Goal: Transaction & Acquisition: Book appointment/travel/reservation

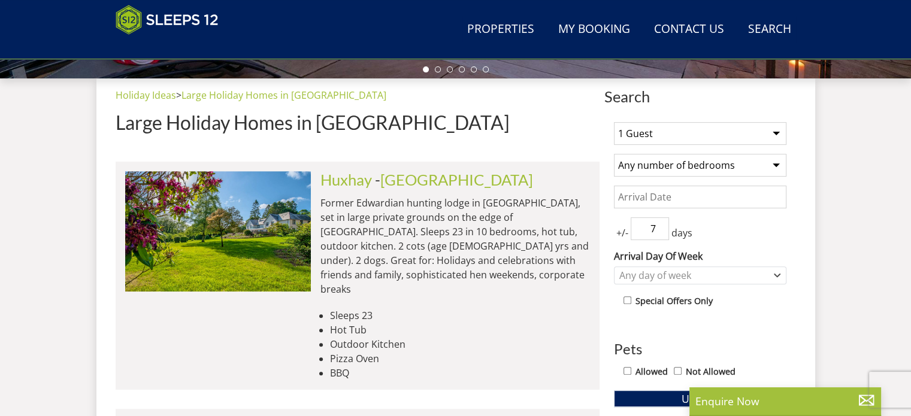
scroll to position [426, 0]
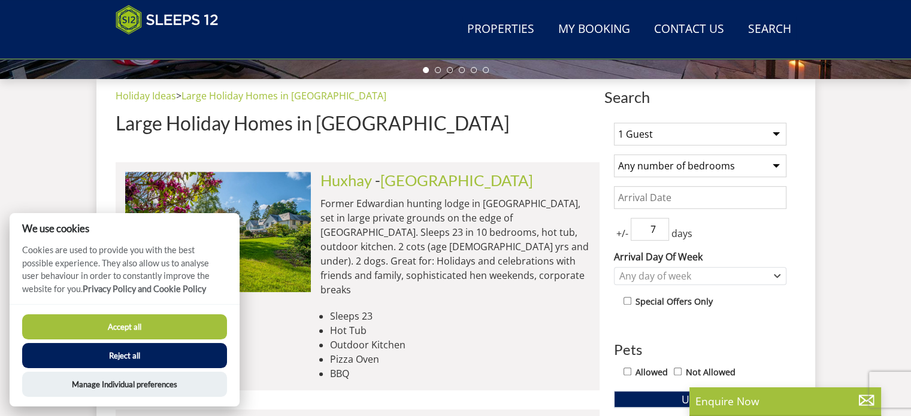
click at [633, 137] on select "1 Guest 2 Guests 3 Guests 4 Guests 5 Guests 6 Guests 7 Guests 8 Guests 9 Guests…" at bounding box center [700, 134] width 173 height 23
click at [130, 327] on button "Accept all" at bounding box center [124, 327] width 205 height 25
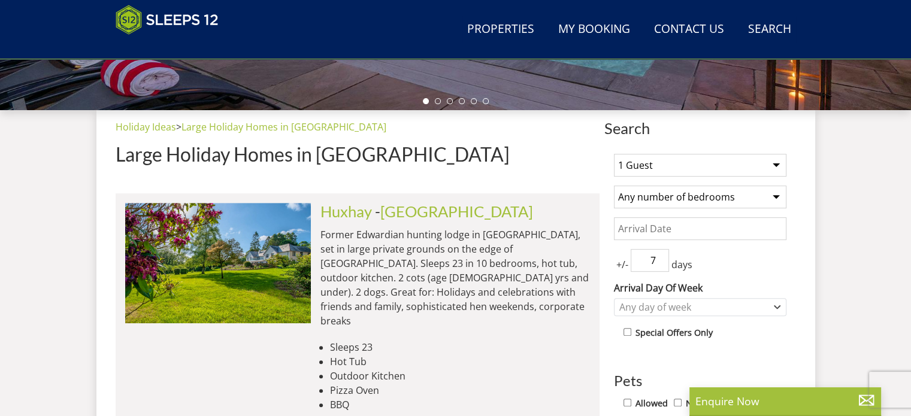
scroll to position [395, 0]
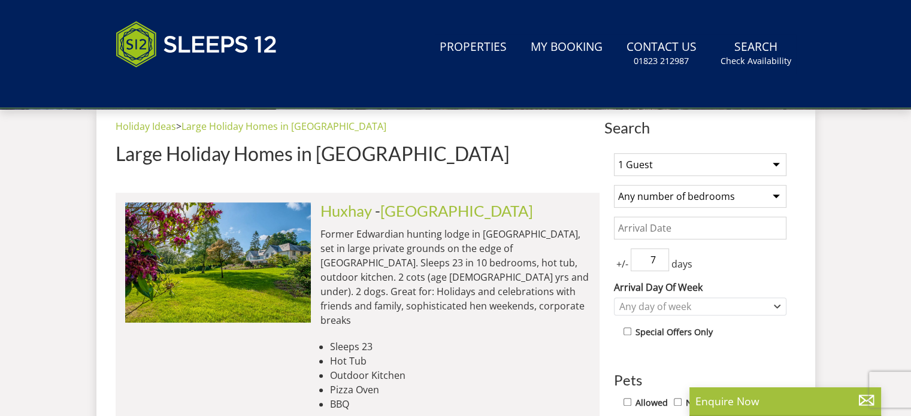
click at [649, 226] on input "Date" at bounding box center [700, 228] width 173 height 23
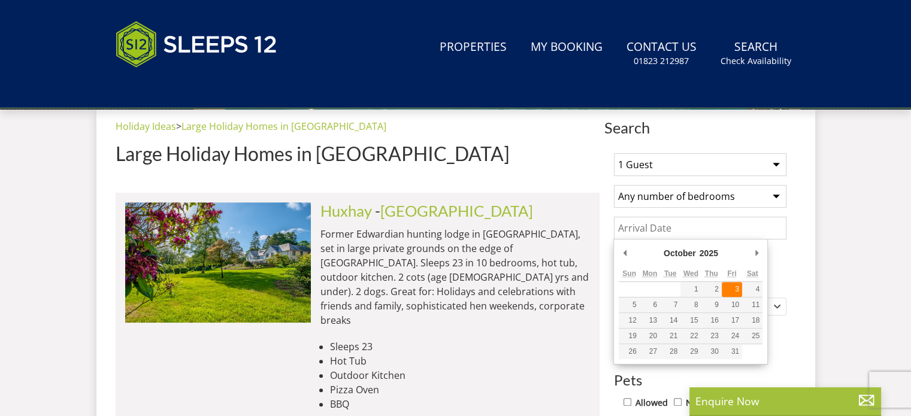
type input "[DATE]"
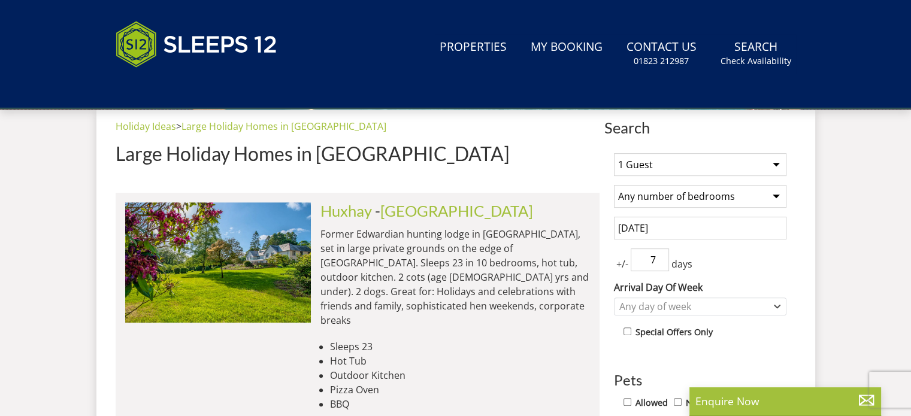
click at [652, 261] on input "7" at bounding box center [650, 260] width 38 height 23
click at [660, 264] on input "6" at bounding box center [650, 260] width 38 height 23
click at [660, 264] on input "5" at bounding box center [650, 260] width 38 height 23
click at [660, 264] on input "4" at bounding box center [650, 260] width 38 height 23
type input "3"
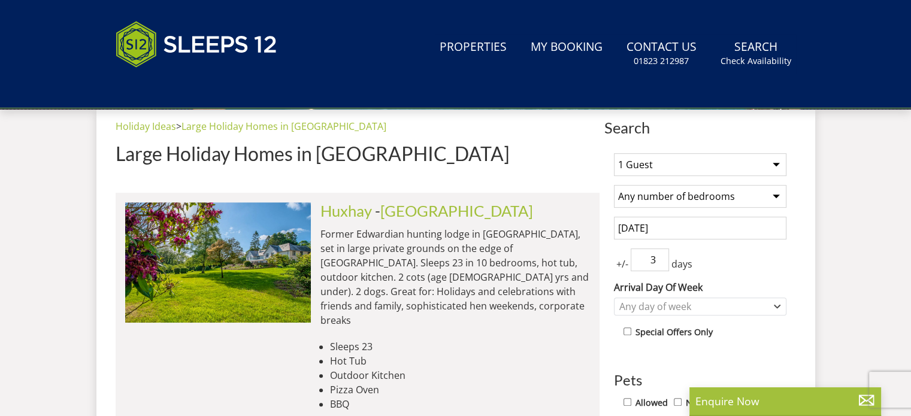
click at [660, 264] on input "3" at bounding box center [650, 260] width 38 height 23
click at [727, 266] on div "+/- 3 days" at bounding box center [700, 260] width 173 height 23
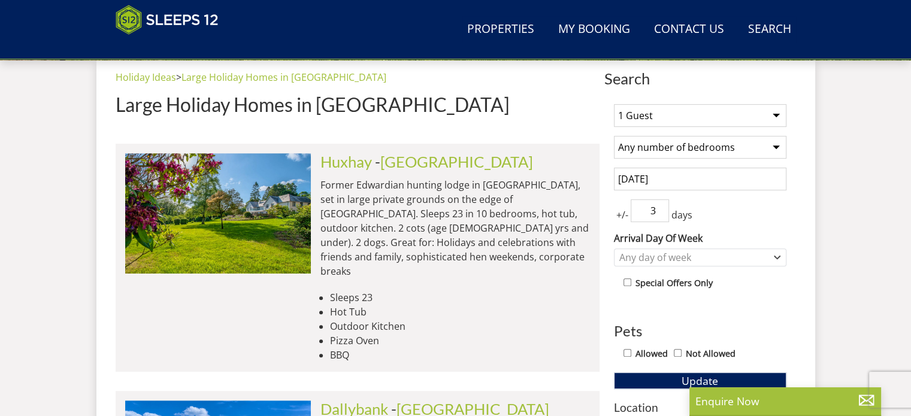
scroll to position [424, 0]
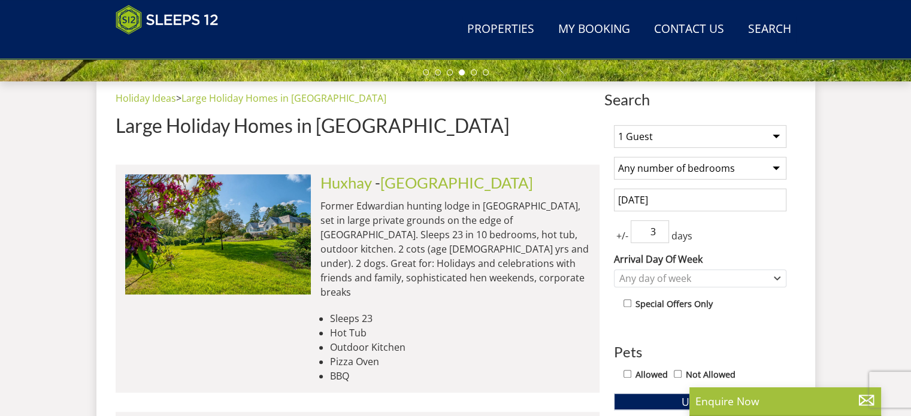
click at [670, 132] on select "1 Guest 2 Guests 3 Guests 4 Guests 5 Guests 6 Guests 7 Guests 8 Guests 9 Guests…" at bounding box center [700, 136] width 173 height 23
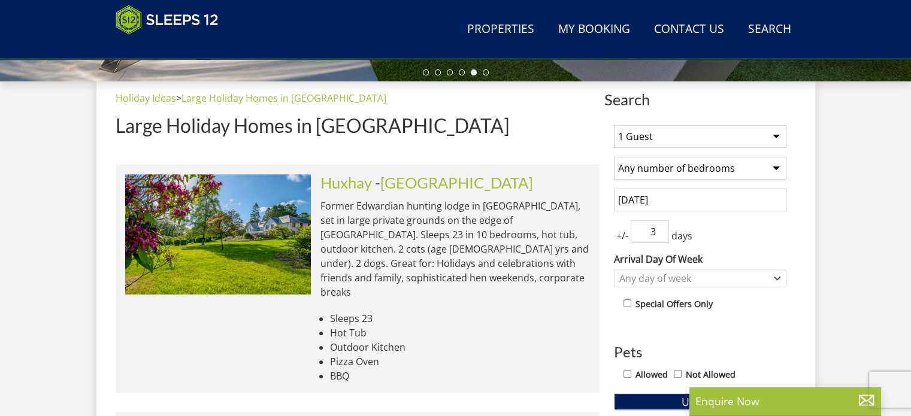
select select "11"
click at [614, 125] on select "1 Guest 2 Guests 3 Guests 4 Guests 5 Guests 6 Guests 7 Guests 8 Guests 9 Guests…" at bounding box center [700, 136] width 173 height 23
click at [684, 170] on select "Any number of bedrooms 4 Bedrooms 5 Bedrooms 6 Bedrooms 7 Bedrooms 8 Bedrooms 9…" at bounding box center [700, 168] width 173 height 23
select select "6"
click at [614, 157] on select "Any number of bedrooms 4 Bedrooms 5 Bedrooms 6 Bedrooms 7 Bedrooms 8 Bedrooms 9…" at bounding box center [700, 168] width 173 height 23
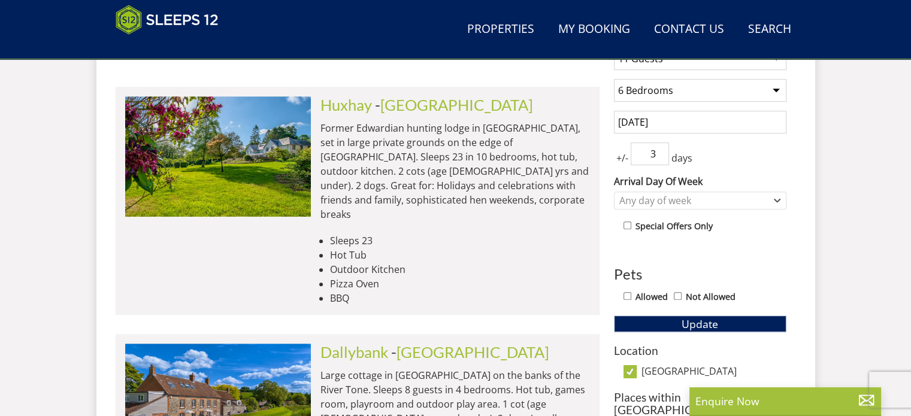
scroll to position [503, 0]
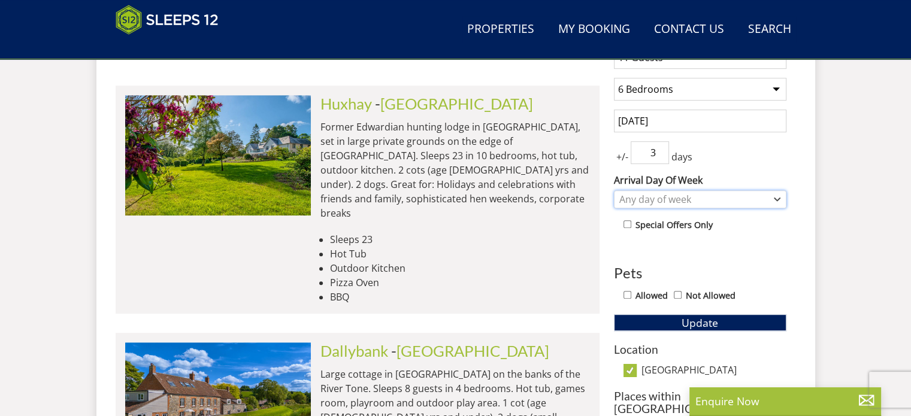
click at [690, 196] on div "Any day of week" at bounding box center [694, 199] width 155 height 13
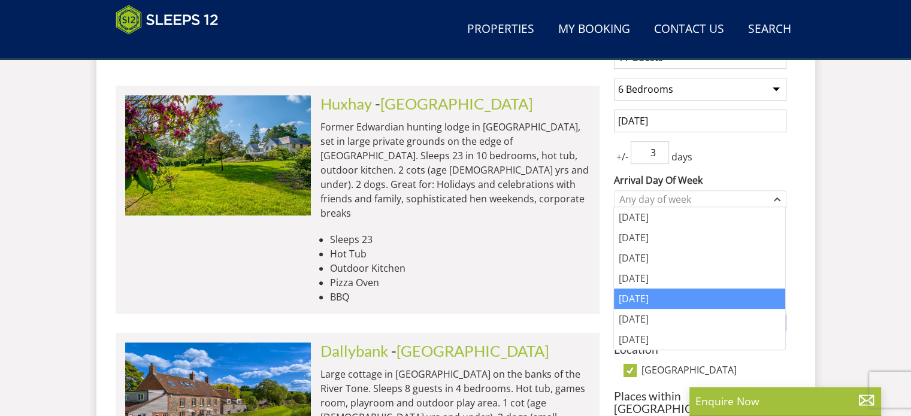
click at [656, 304] on div "[DATE] [DATE] [DATE] [DATE] [DATE] [DATE] [DATE]" at bounding box center [699, 278] width 171 height 143
click at [656, 304] on div "[DATE]" at bounding box center [699, 299] width 171 height 20
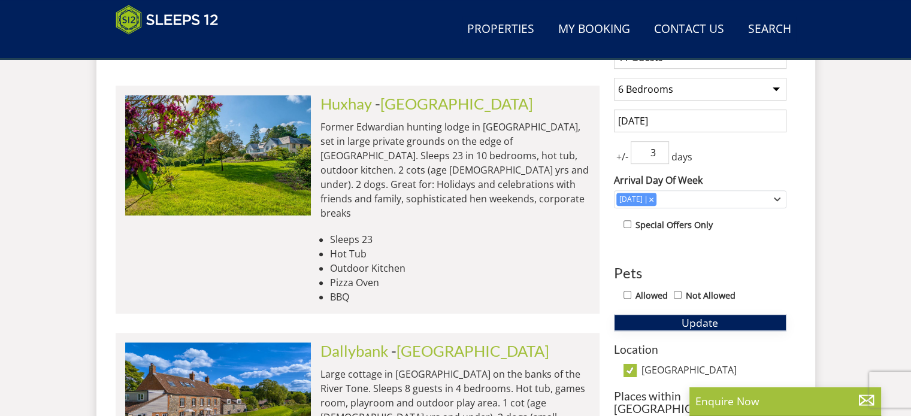
drag, startPoint x: 676, startPoint y: 321, endPoint x: 857, endPoint y: 304, distance: 181.7
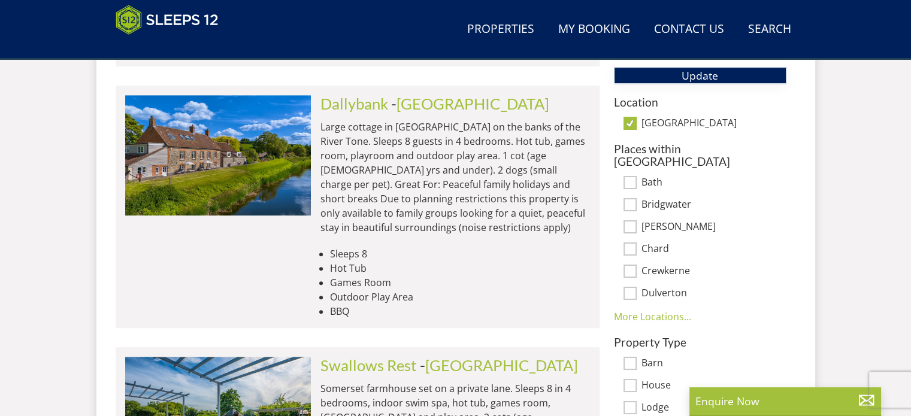
scroll to position [582, 0]
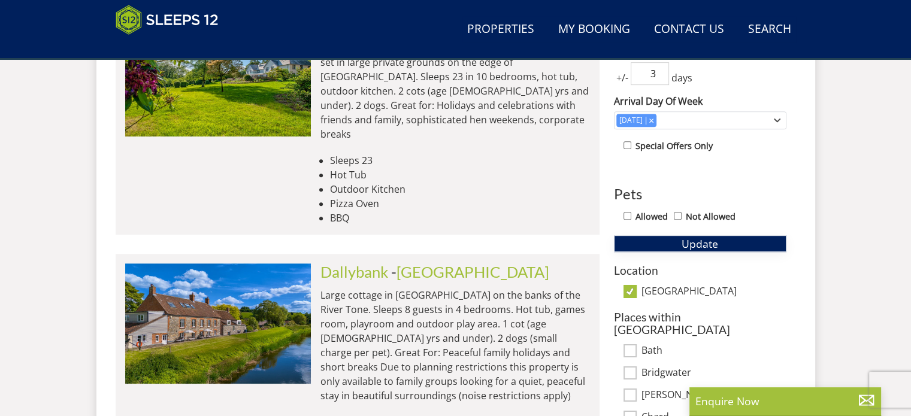
click at [661, 235] on button "Update" at bounding box center [700, 243] width 173 height 17
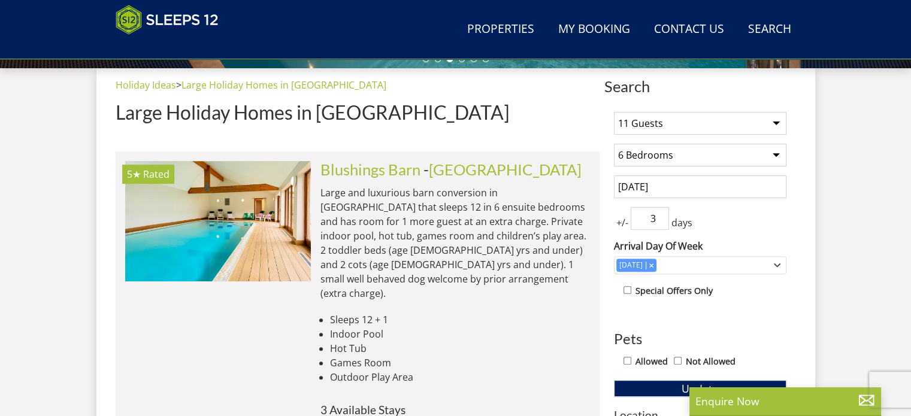
scroll to position [352, 0]
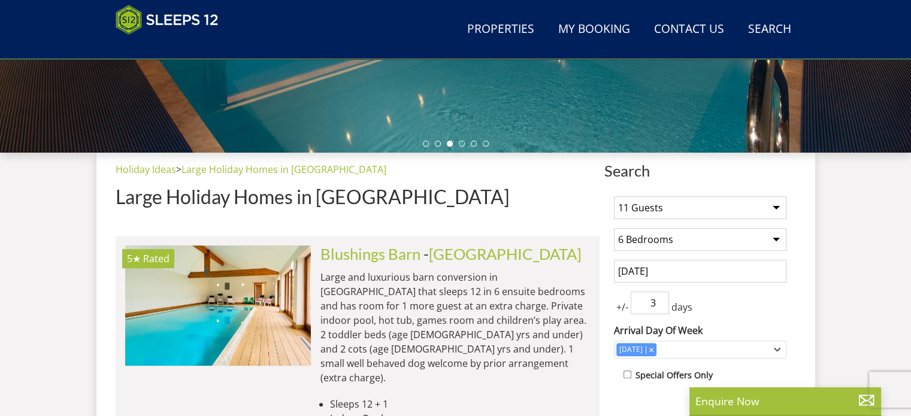
click at [655, 204] on select "1 Guest 2 Guests 3 Guests 4 Guests 5 Guests 6 Guests 7 Guests 8 Guests 9 Guests…" at bounding box center [700, 208] width 173 height 23
select select "10"
click at [614, 197] on select "1 Guest 2 Guests 3 Guests 4 Guests 5 Guests 6 Guests 7 Guests 8 Guests 9 Guests…" at bounding box center [700, 208] width 173 height 23
click at [630, 247] on select "Any number of bedrooms 4 Bedrooms 5 Bedrooms 6 Bedrooms 7 Bedrooms 8 Bedrooms 9…" at bounding box center [700, 239] width 173 height 23
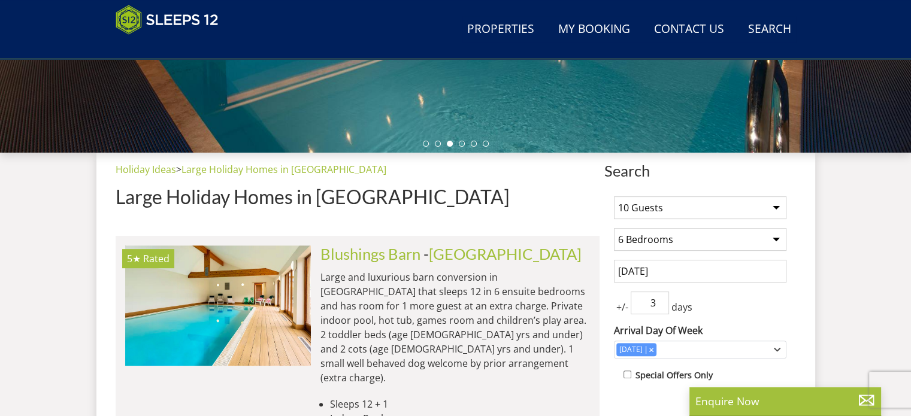
select select "5"
click at [614, 228] on select "Any number of bedrooms 4 Bedrooms 5 Bedrooms 6 Bedrooms 7 Bedrooms 8 Bedrooms 9…" at bounding box center [700, 239] width 173 height 23
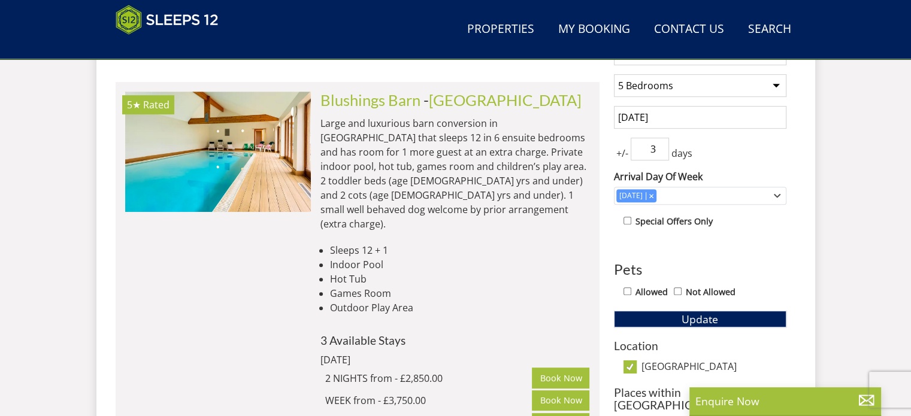
scroll to position [506, 0]
click at [676, 319] on button "Update" at bounding box center [700, 320] width 173 height 17
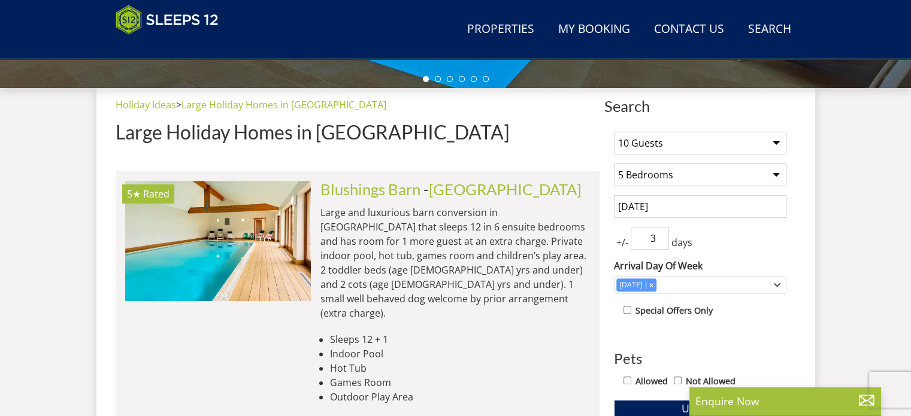
scroll to position [418, 0]
click at [666, 147] on select "1 Guest 2 Guests 3 Guests 4 Guests 5 Guests 6 Guests 7 Guests 8 Guests 9 Guests…" at bounding box center [700, 142] width 173 height 23
click at [525, 122] on h1 "Large Holiday Homes in [GEOGRAPHIC_DATA]" at bounding box center [358, 131] width 484 height 21
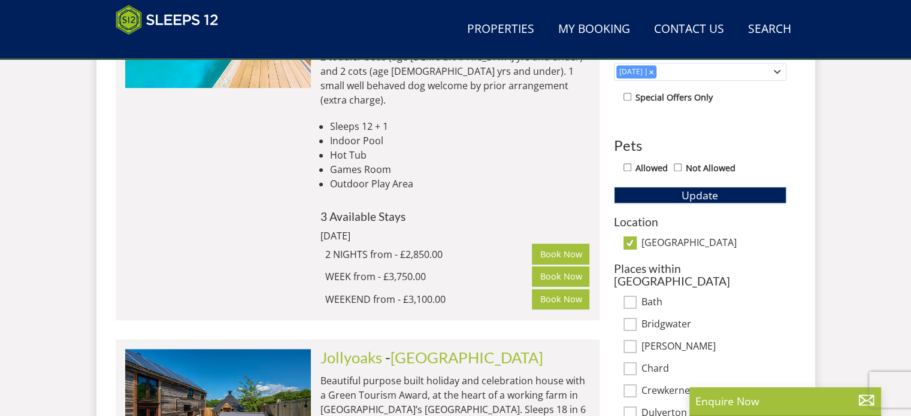
scroll to position [633, 0]
